Goal: Task Accomplishment & Management: Complete application form

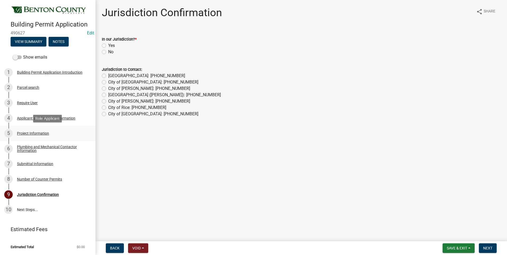
click at [39, 135] on div "Project Information" at bounding box center [33, 134] width 32 height 4
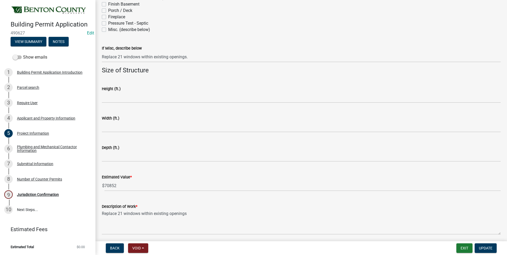
scroll to position [304, 0]
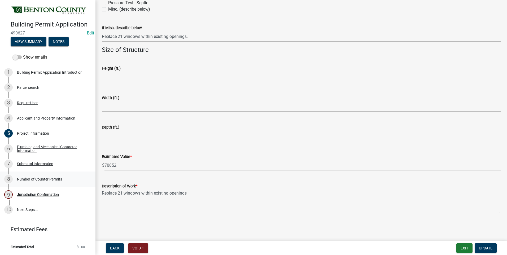
click at [51, 179] on div "Number of Counter Permits" at bounding box center [39, 179] width 45 height 4
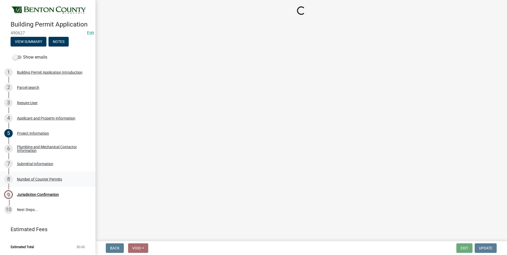
scroll to position [0, 0]
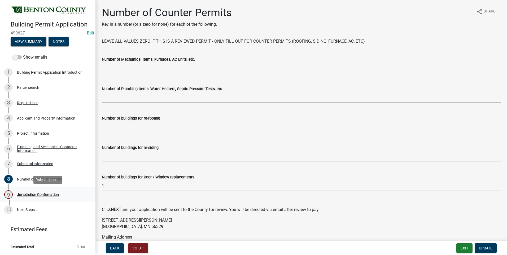
click at [51, 196] on div "Jurisdiction Confirmation" at bounding box center [38, 195] width 42 height 4
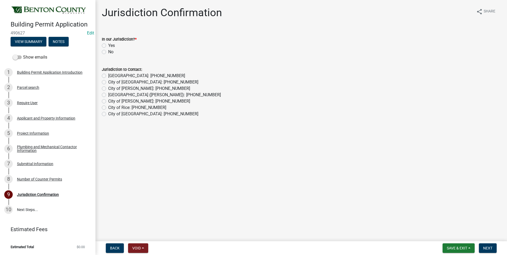
click at [108, 46] on label "Yes" at bounding box center [111, 45] width 7 height 6
click at [108, 46] on input "Yes" at bounding box center [109, 43] width 3 height 3
radio input "true"
click at [488, 247] on span "Next" at bounding box center [487, 248] width 9 height 4
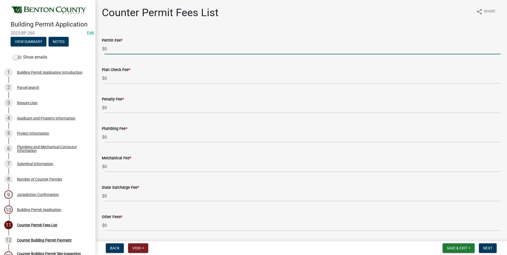
click at [105, 48] on input "0" at bounding box center [302, 48] width 396 height 11
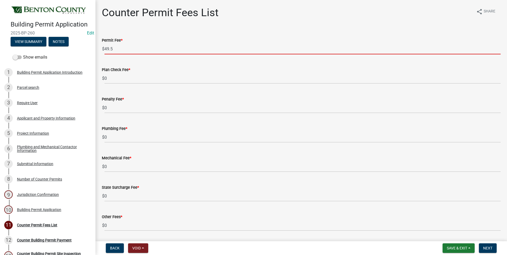
type input "49.5"
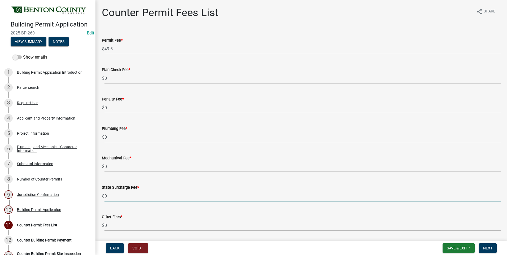
click at [105, 195] on input "0" at bounding box center [302, 196] width 396 height 11
type input "1"
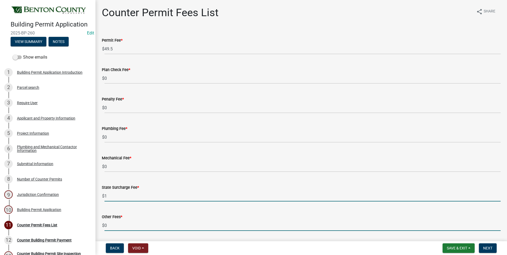
click at [108, 222] on input "0" at bounding box center [302, 225] width 396 height 11
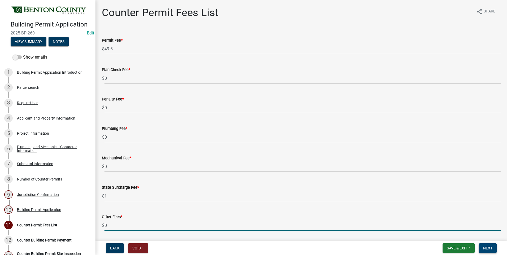
click at [488, 249] on span "Next" at bounding box center [487, 248] width 9 height 4
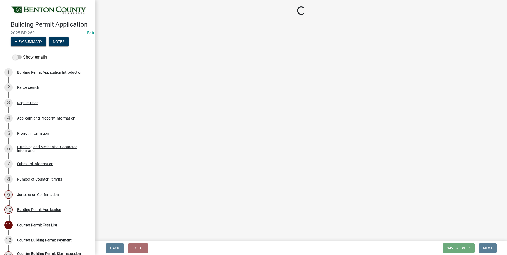
select select "3: 3"
